Goal: Task Accomplishment & Management: Manage account settings

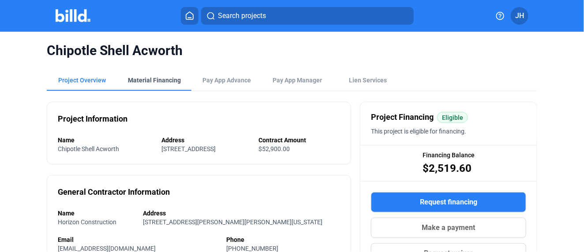
click at [156, 80] on div "Material Financing" at bounding box center [154, 80] width 53 height 9
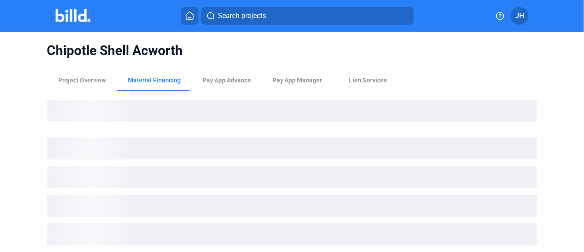
click at [189, 11] on icon at bounding box center [189, 15] width 9 height 8
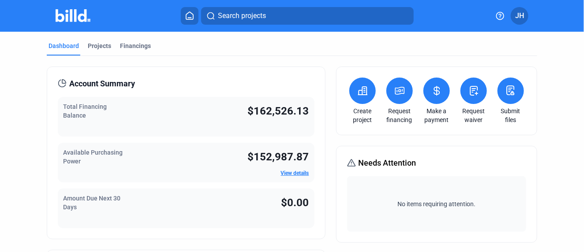
click at [188, 15] on icon at bounding box center [189, 15] width 9 height 8
click at [137, 45] on div "Financings" at bounding box center [135, 45] width 31 height 9
